Goal: Task Accomplishment & Management: Use online tool/utility

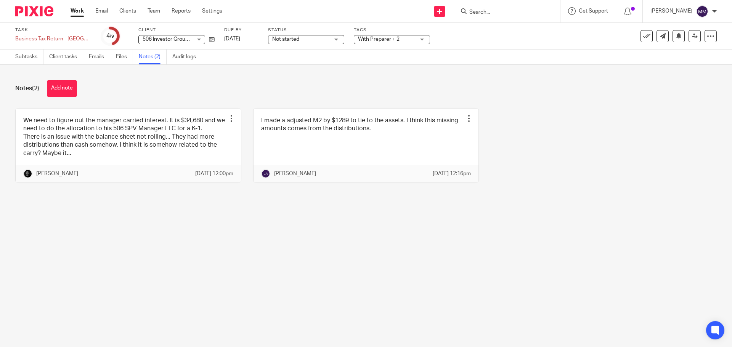
click at [77, 18] on div "Work Email Clients Team Reports Settings Work Email Clients Team Reports Settin…" at bounding box center [148, 11] width 171 height 22
click at [77, 13] on link "Work" at bounding box center [76, 11] width 13 height 8
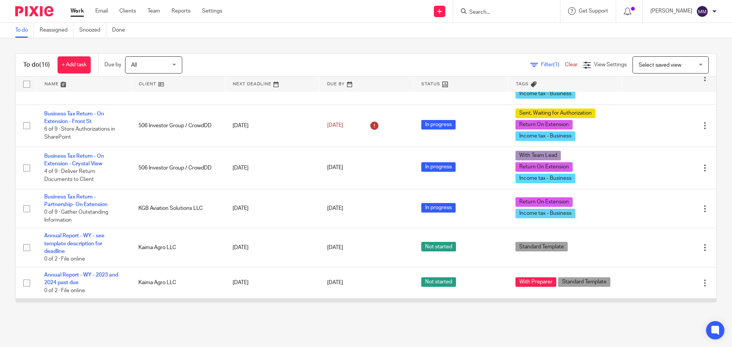
scroll to position [320, 0]
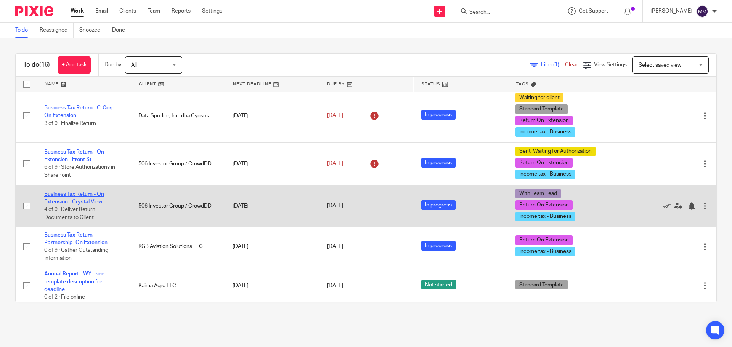
click at [88, 192] on link "Business Tax Return - On Extension - Crystal View" at bounding box center [74, 198] width 60 height 13
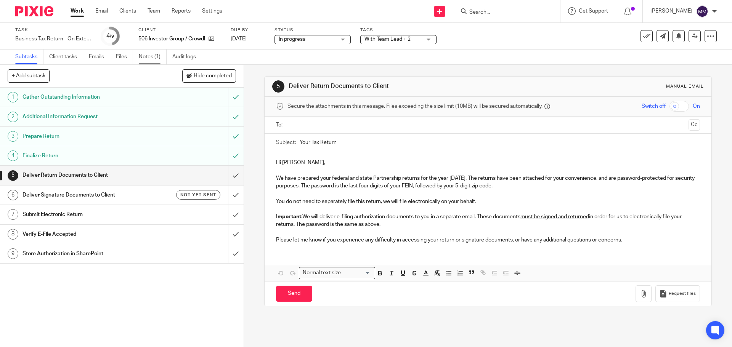
click at [150, 59] on link "Notes (1)" at bounding box center [153, 57] width 28 height 15
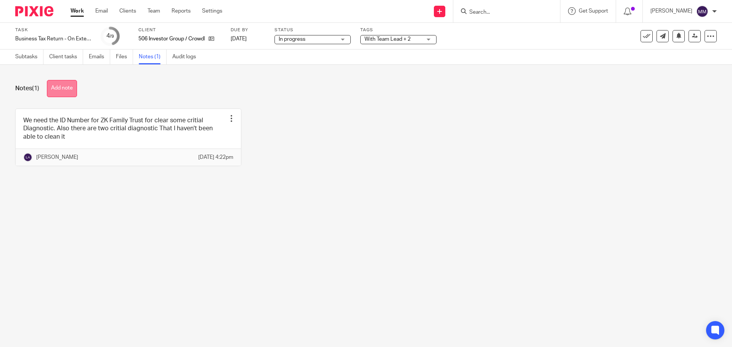
click at [64, 91] on button "Add note" at bounding box center [62, 88] width 30 height 17
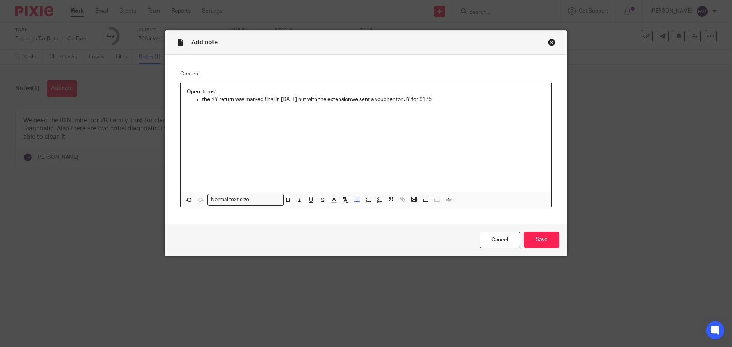
click at [347, 98] on p "the KY return was marked final in 2023 but with the extensionwe sent a voucher …" at bounding box center [373, 100] width 343 height 8
click at [546, 240] on input "Save" at bounding box center [541, 240] width 35 height 16
